Goal: Transaction & Acquisition: Purchase product/service

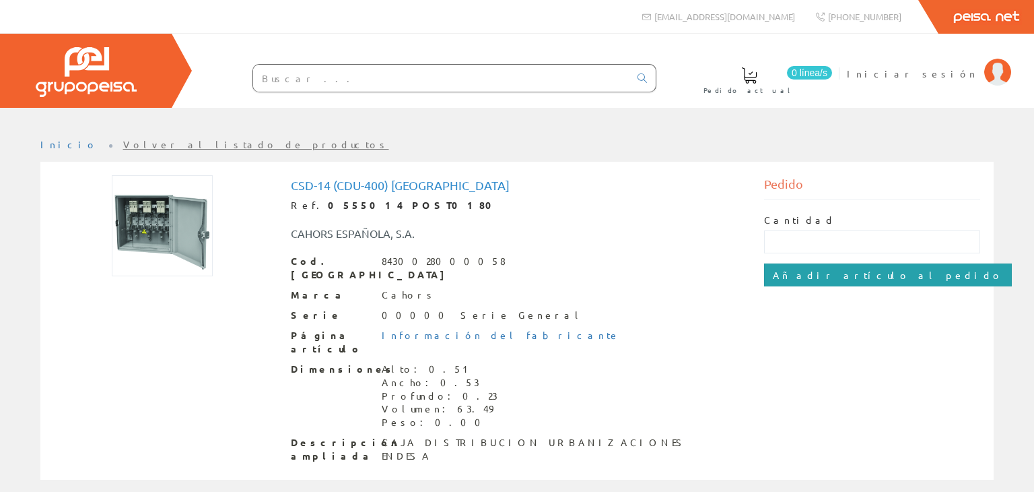
click at [813, 275] on input "Añadir artículo al pedido" at bounding box center [888, 274] width 248 height 23
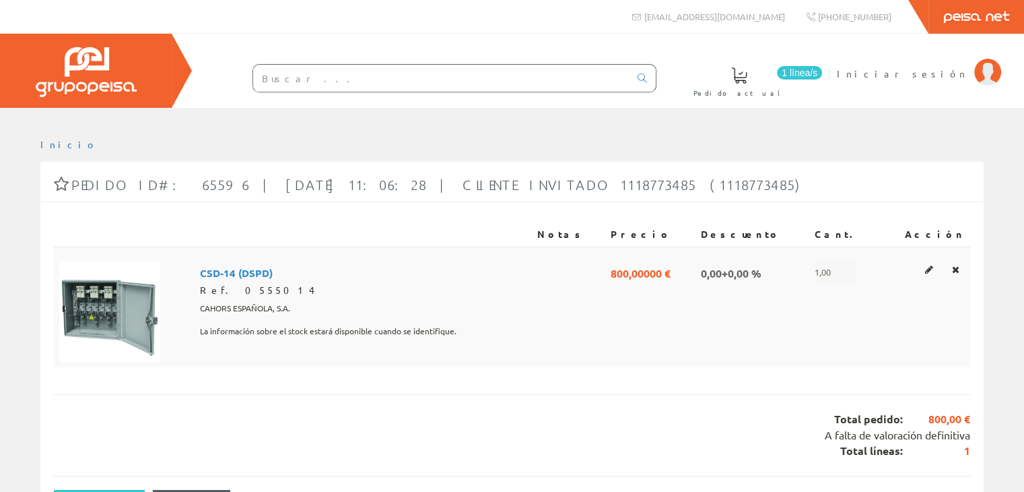
click at [75, 301] on img at bounding box center [109, 311] width 101 height 101
